Goal: Connect with others: Connect with others

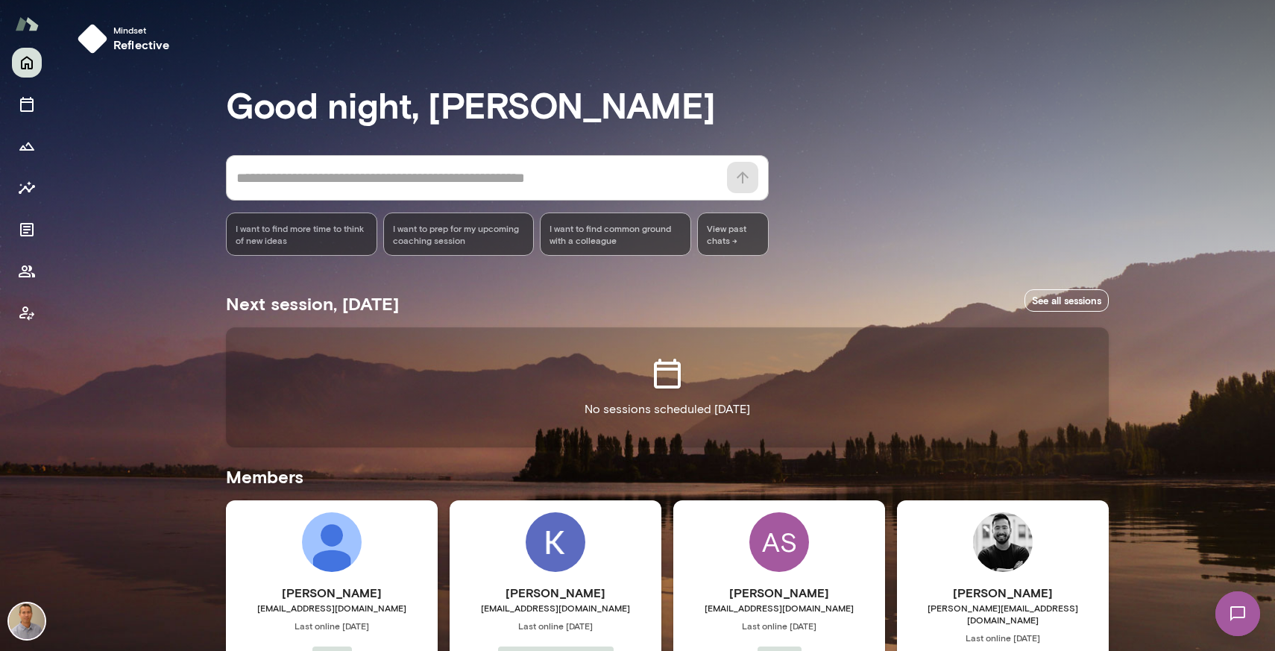
click at [1140, 391] on div "Mindset reflective Good night, [PERSON_NAME] * ​ ​ I want to find more time to …" at bounding box center [664, 544] width 1221 height 1088
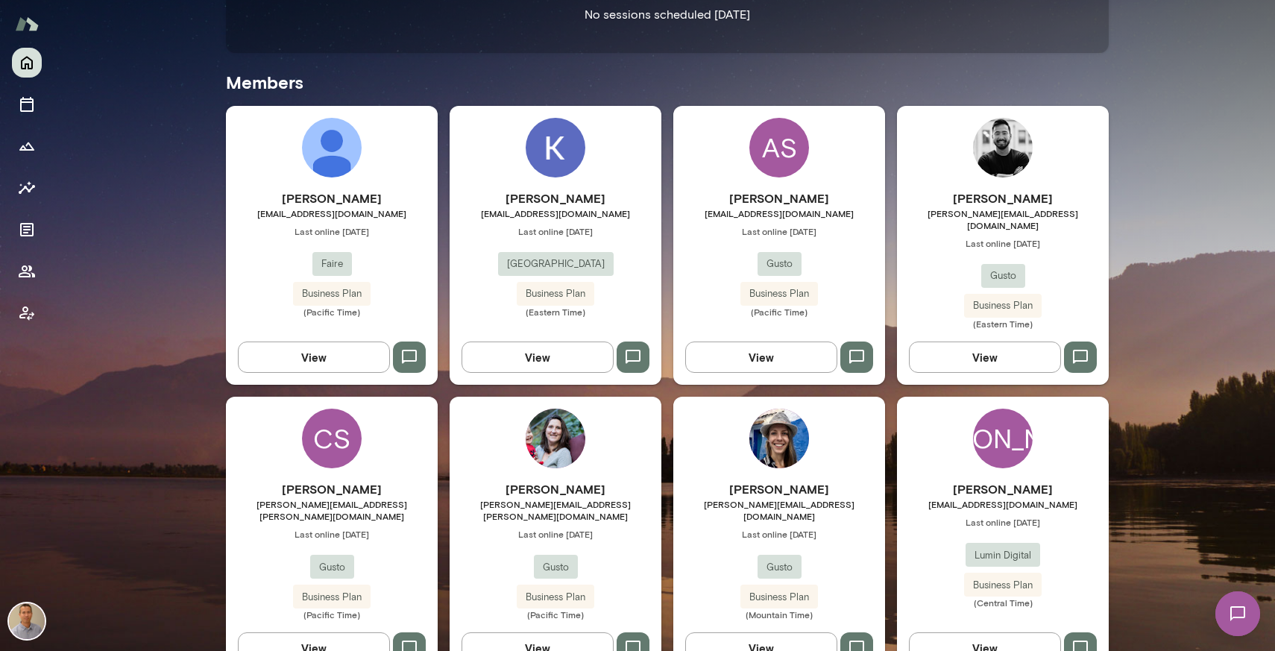
scroll to position [413, 0]
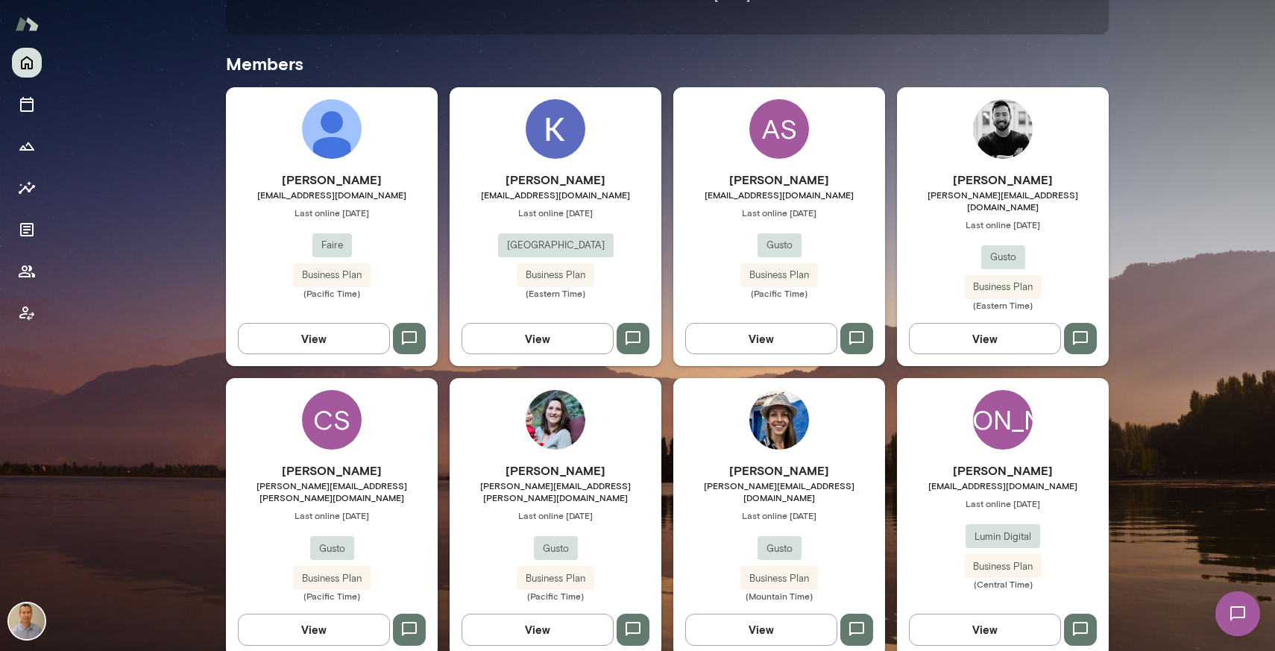
click at [1234, 622] on img at bounding box center [1237, 613] width 61 height 61
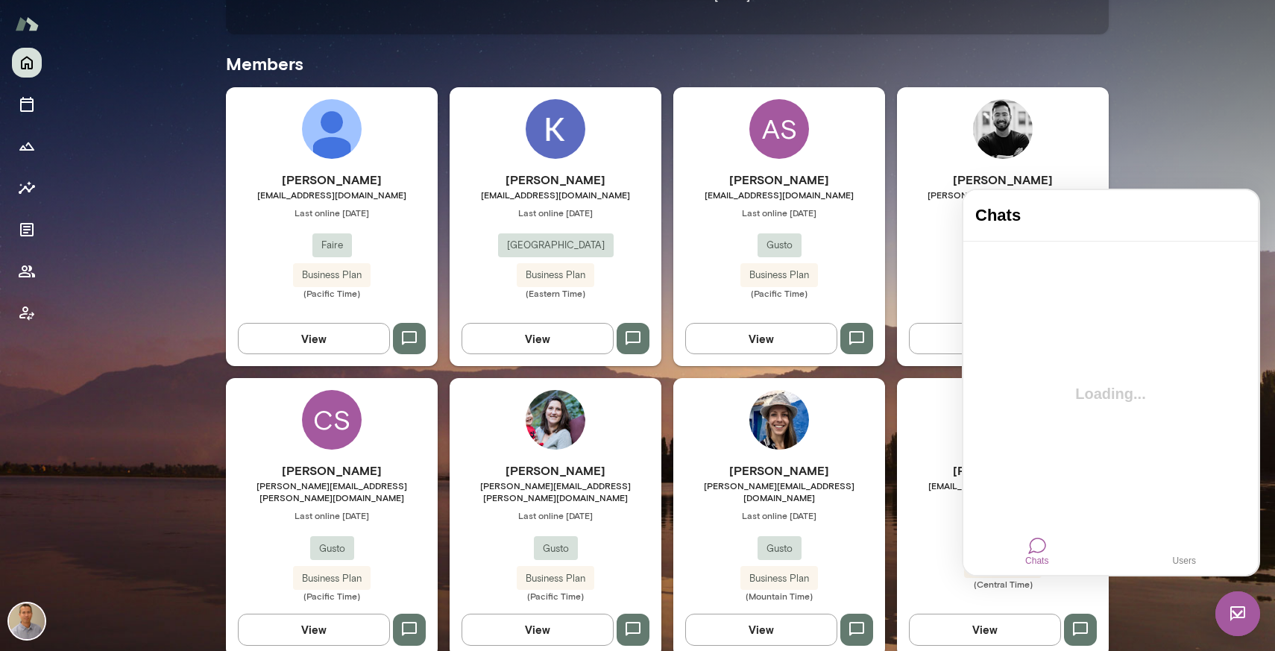
scroll to position [0, 0]
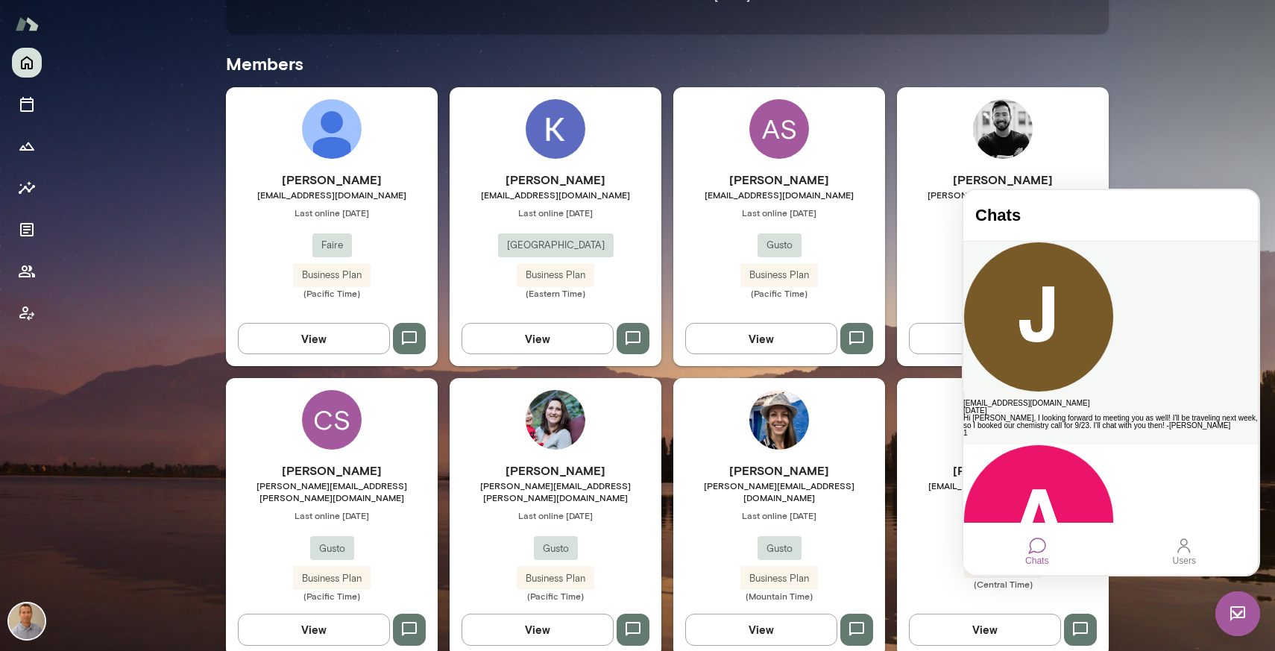
click at [1122, 414] on div "Hi [PERSON_NAME], I looking forward to meeting you as well! I'll be traveling n…" at bounding box center [1110, 421] width 294 height 15
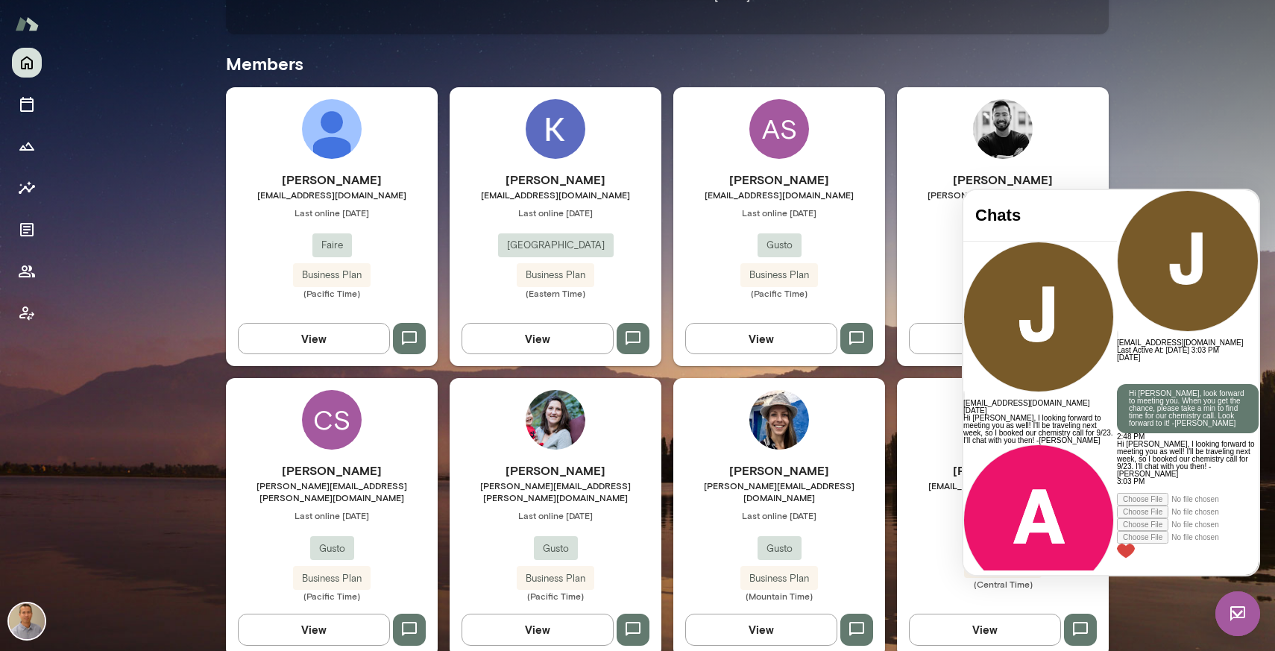
scroll to position [40, 0]
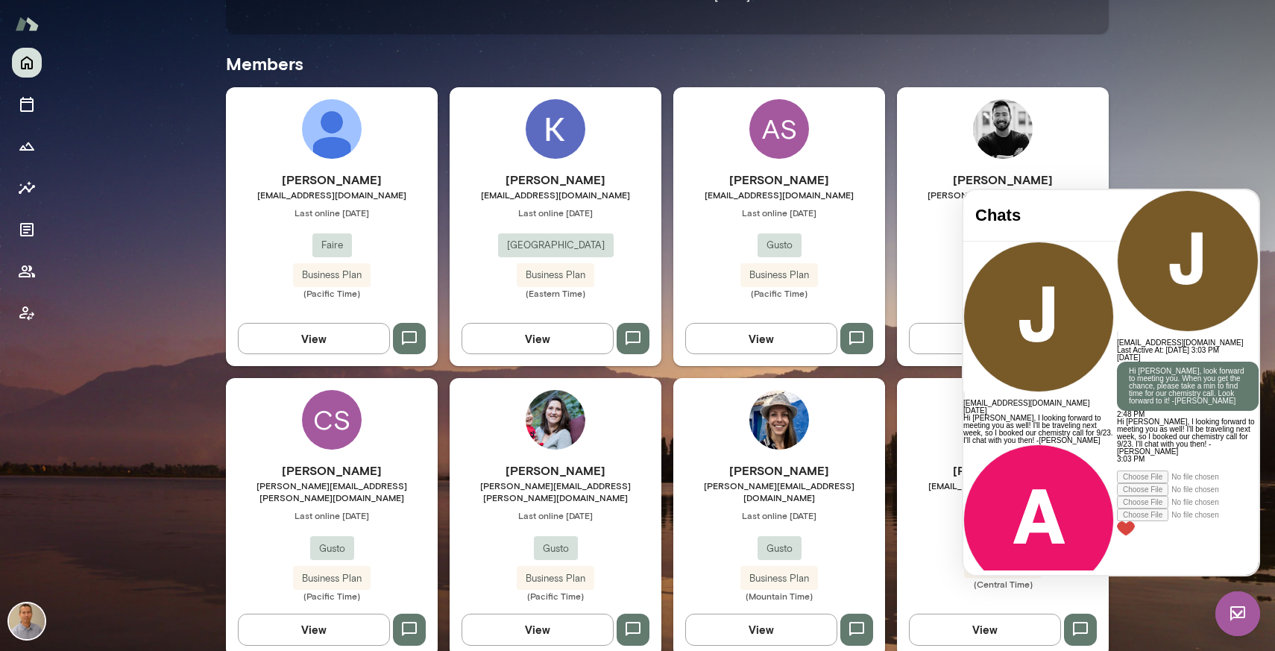
click at [1117, 536] on div at bounding box center [1188, 503] width 142 height 66
click at [1117, 470] on div at bounding box center [1188, 466] width 142 height 7
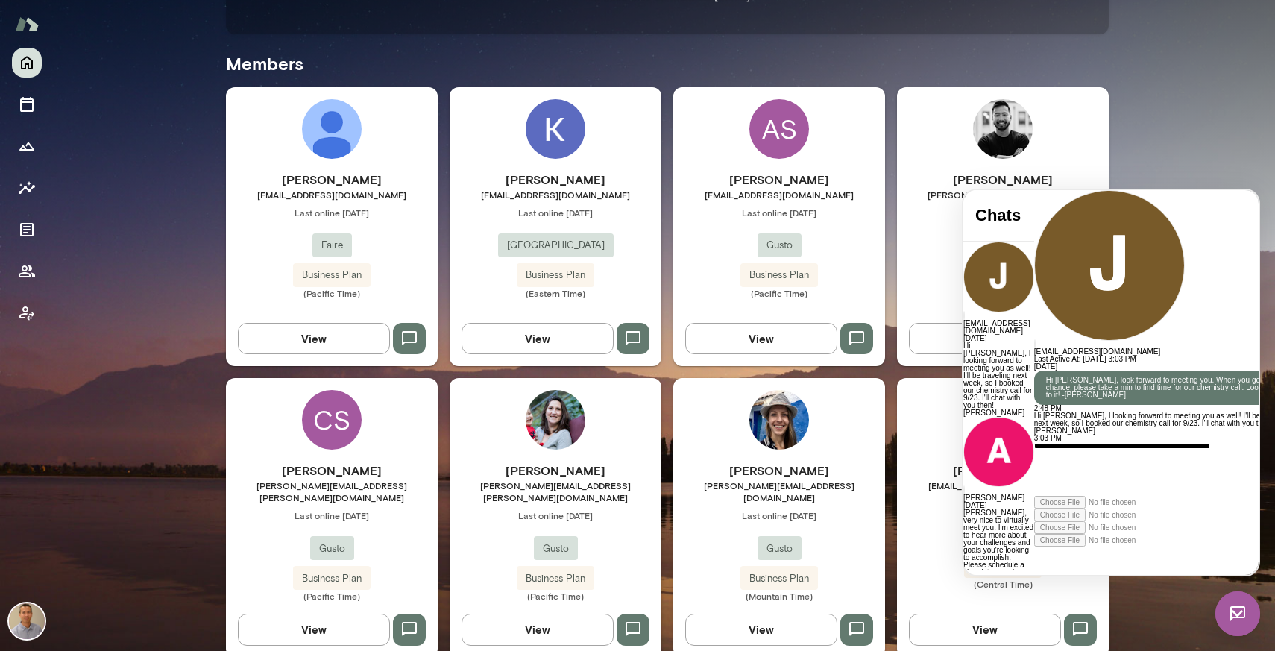
scroll to position [135, 0]
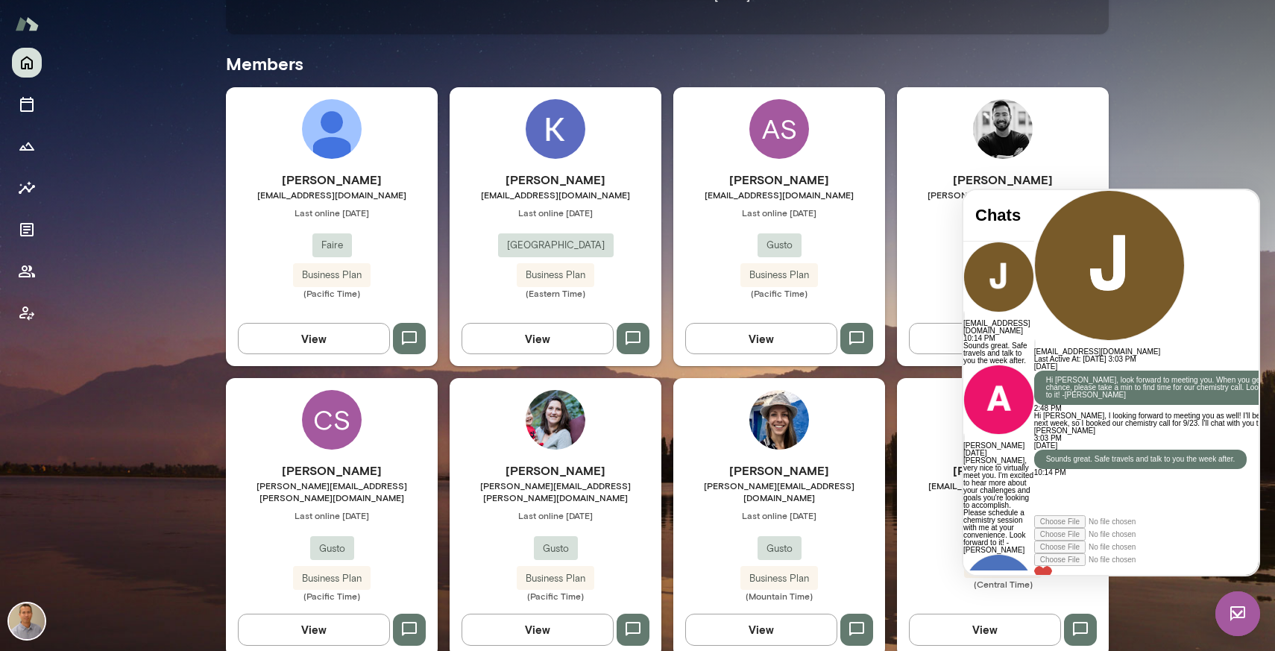
click at [1229, 620] on img at bounding box center [1237, 613] width 45 height 45
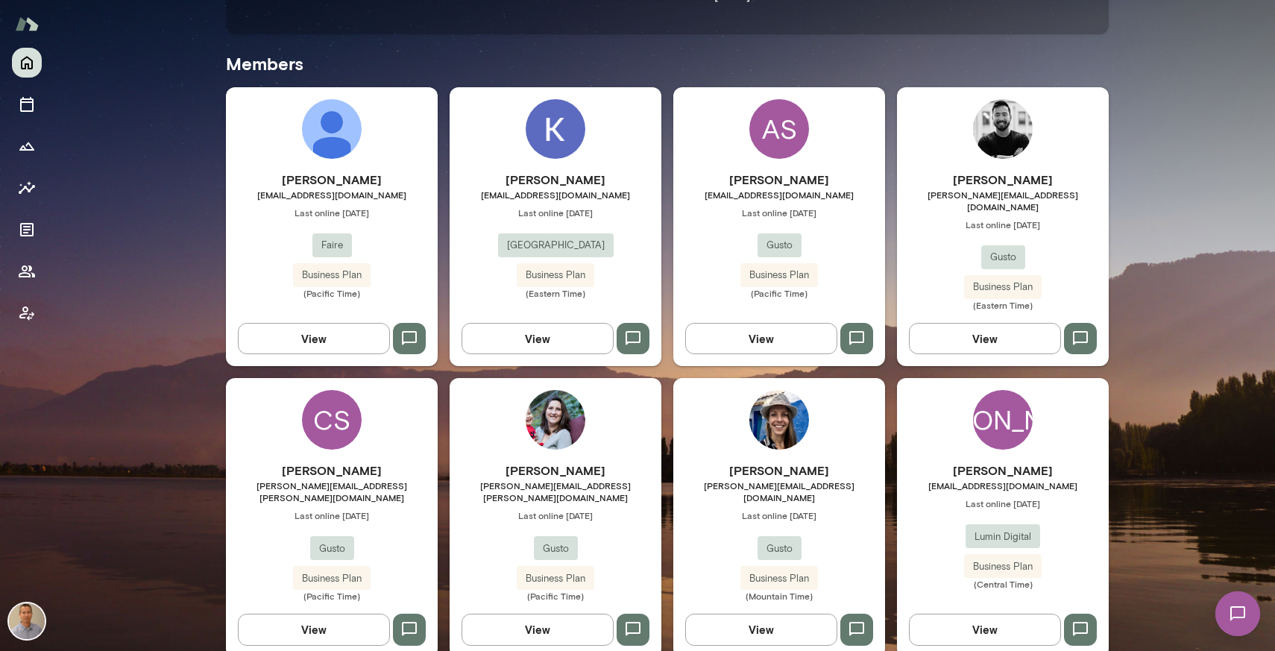
click at [1156, 511] on div "Mindset reflective Good night, [PERSON_NAME] * ​ ​ I want to find more time to …" at bounding box center [664, 131] width 1221 height 1088
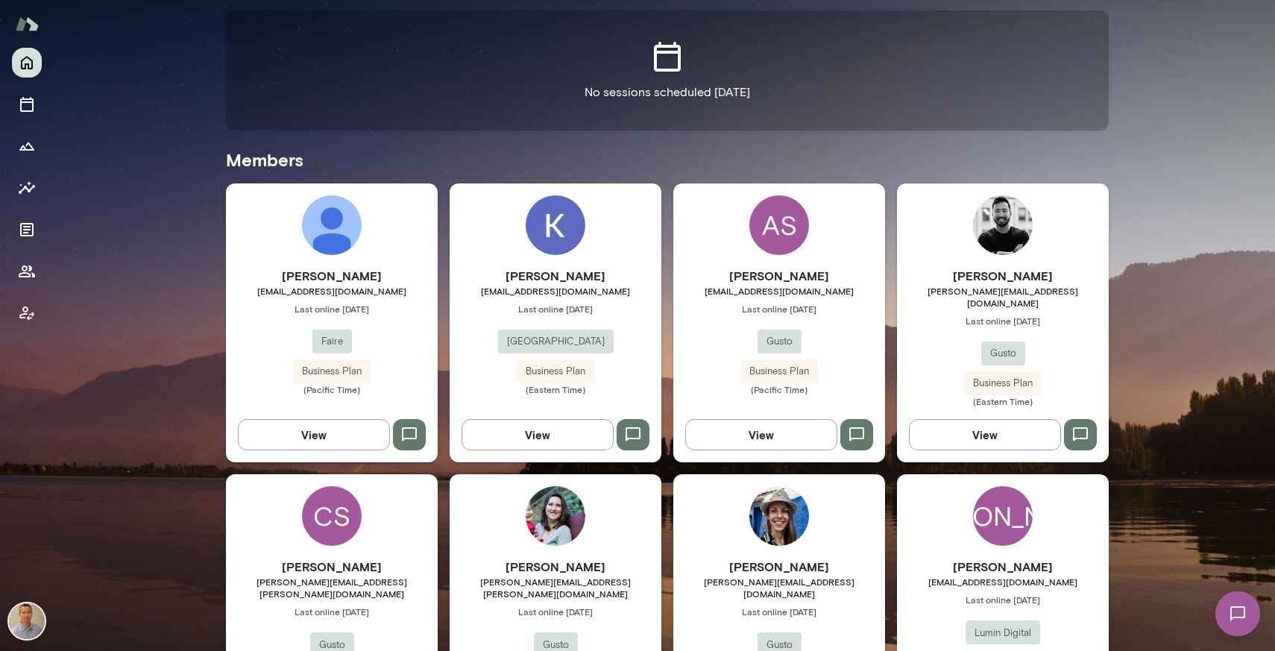
scroll to position [264, 0]
